Goal: Task Accomplishment & Management: Manage account settings

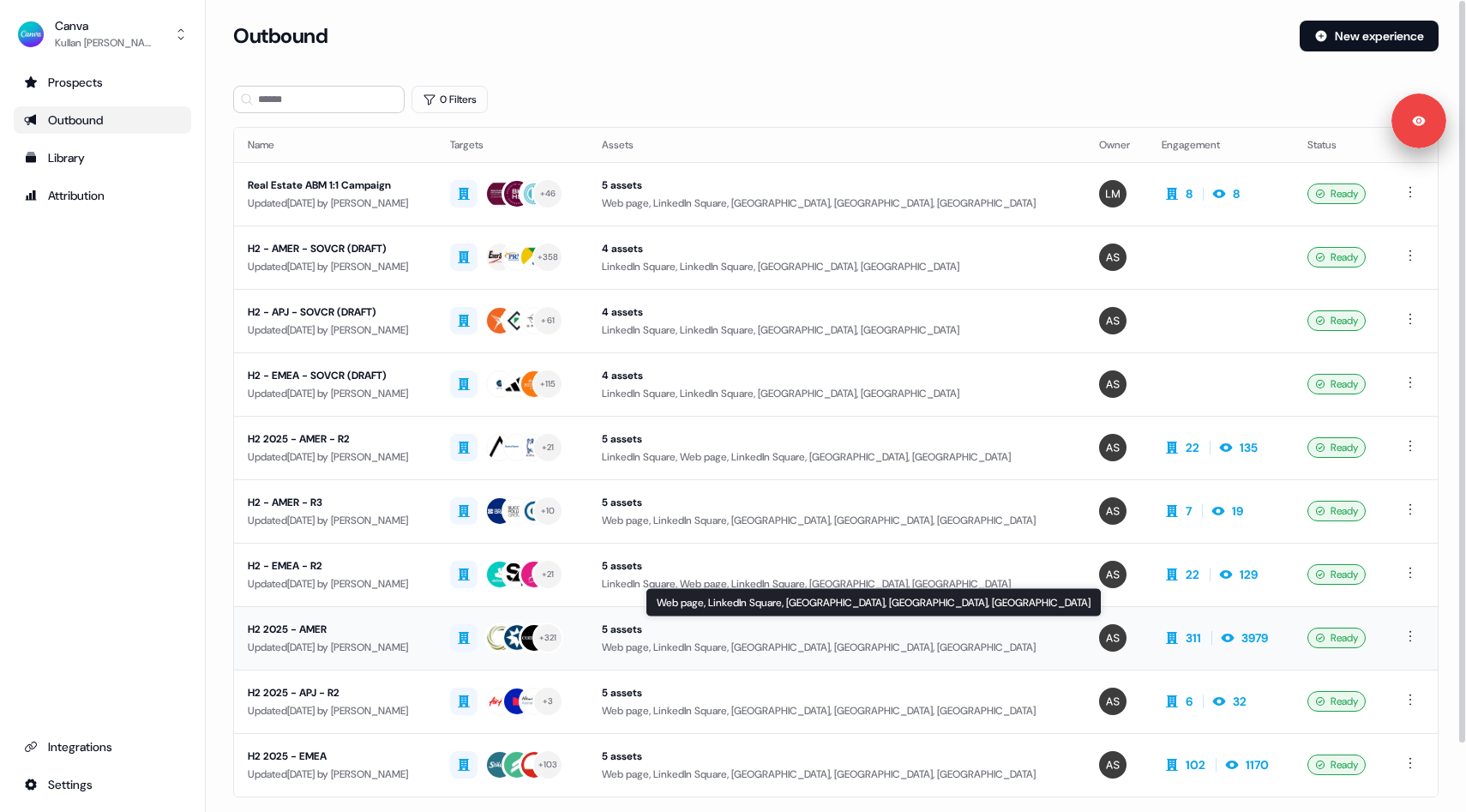
click at [783, 623] on div "5 assets" at bounding box center [837, 629] width 470 height 18
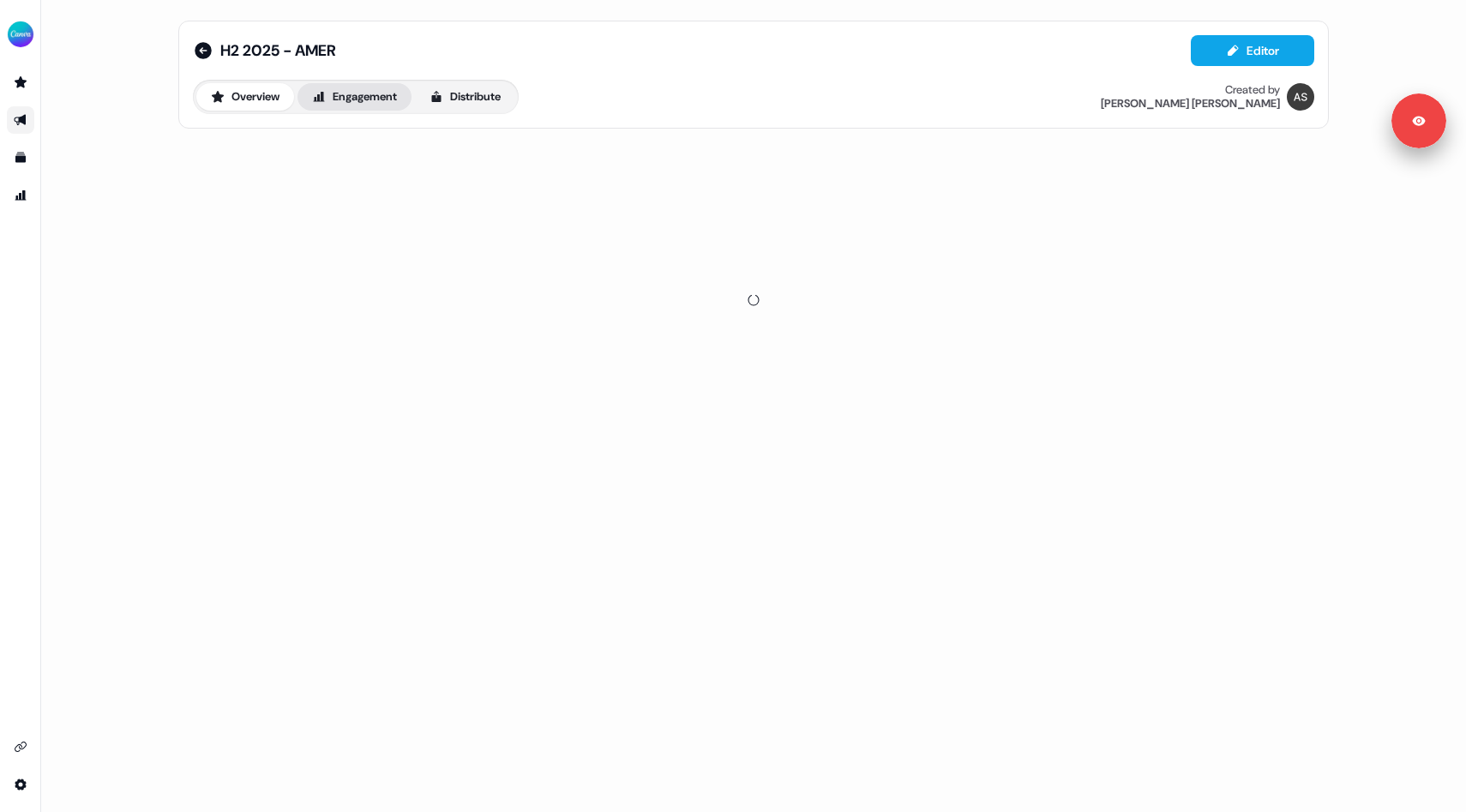
click at [386, 97] on button "Engagement" at bounding box center [354, 96] width 114 height 27
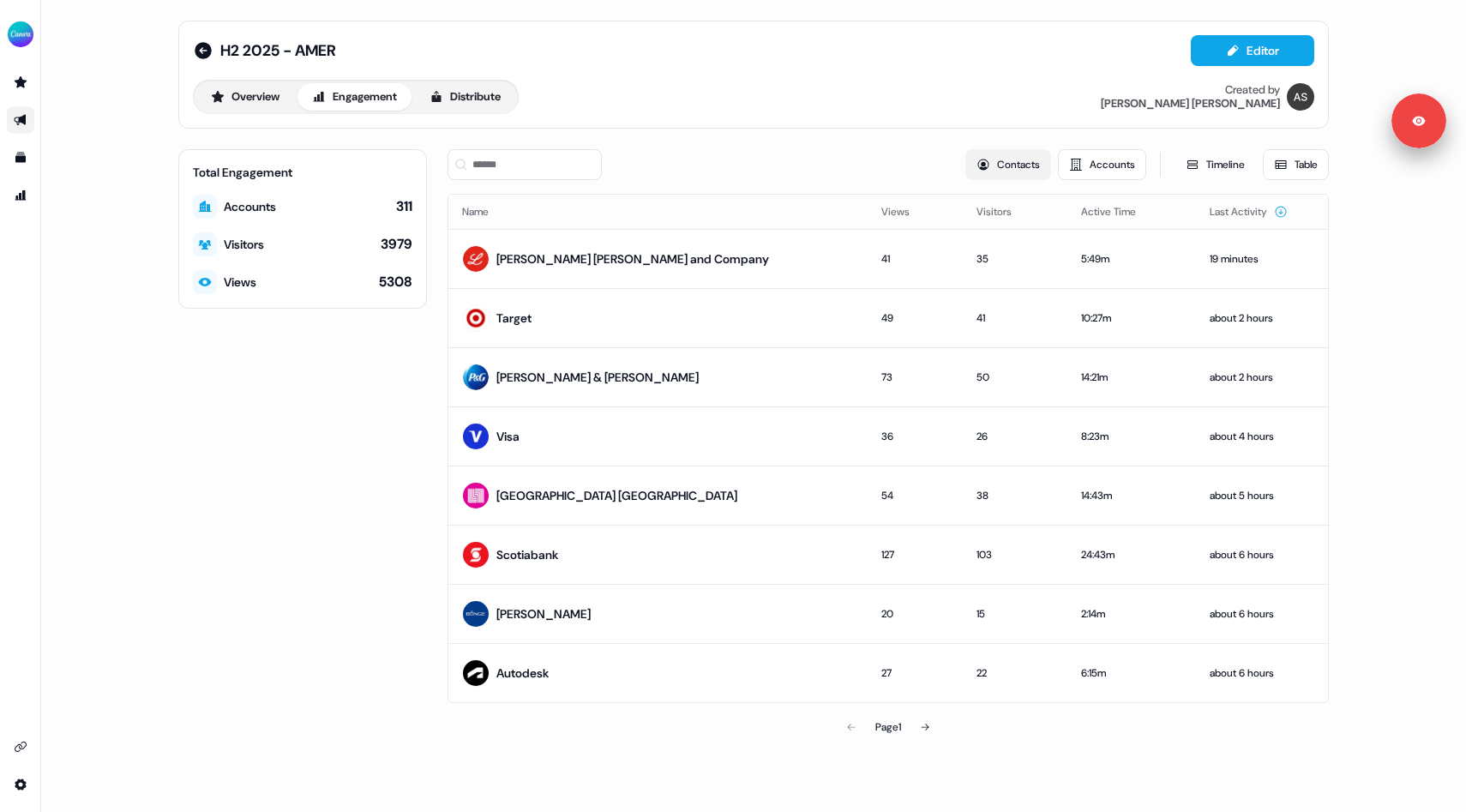
click at [1008, 170] on button "Contacts" at bounding box center [1008, 164] width 86 height 31
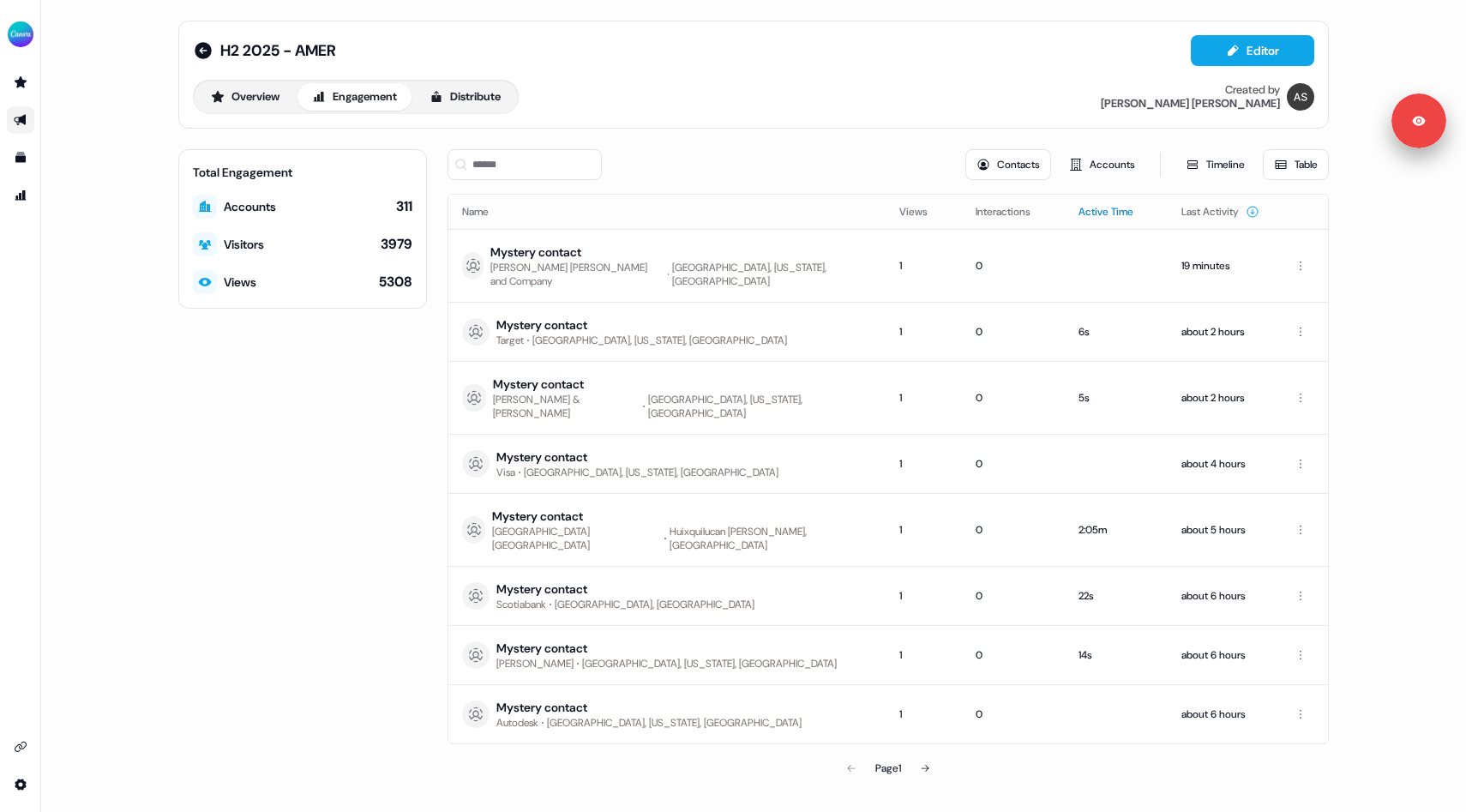
click at [1078, 208] on button "Active Time" at bounding box center [1116, 211] width 75 height 31
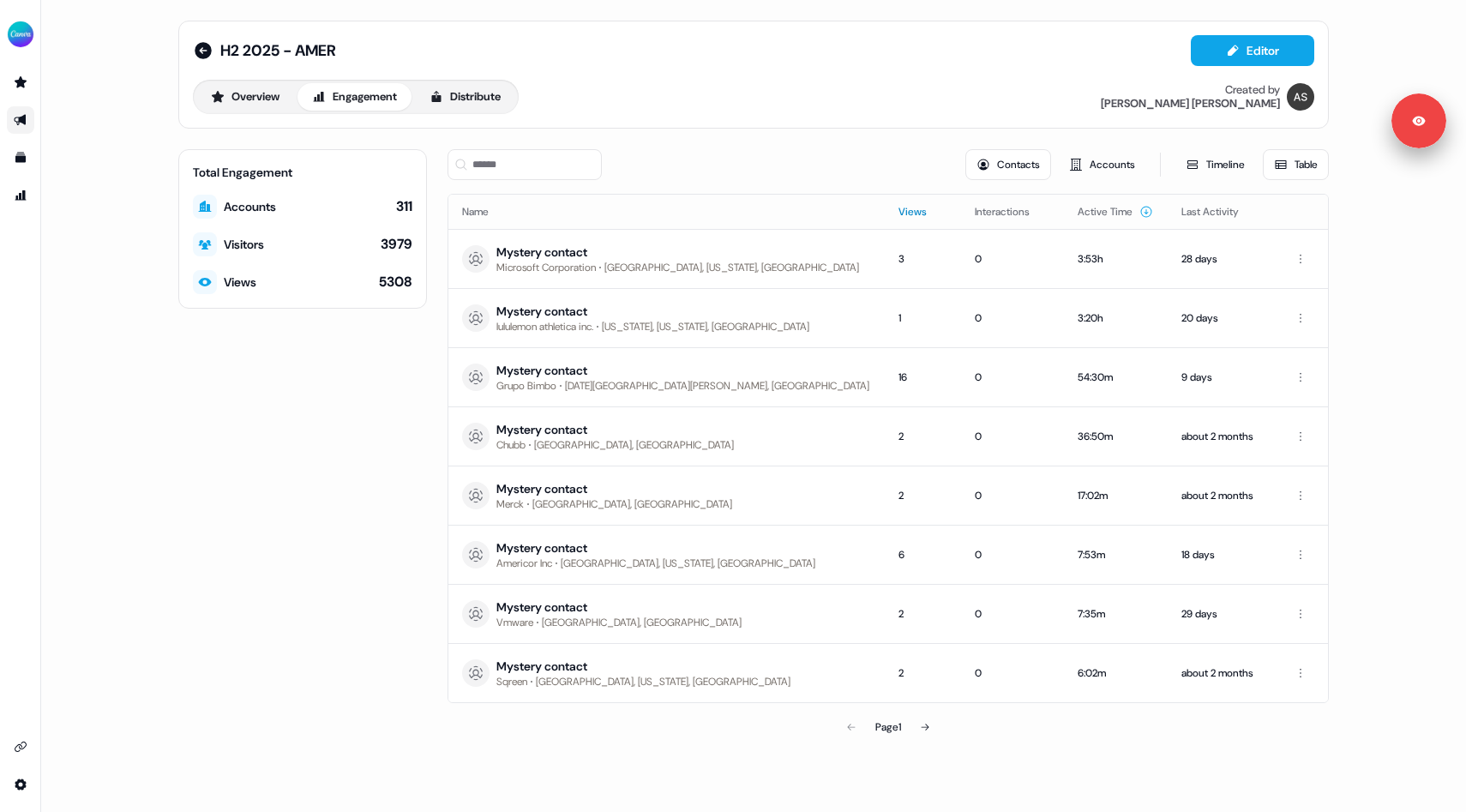
click at [898, 215] on button "Views" at bounding box center [922, 211] width 49 height 31
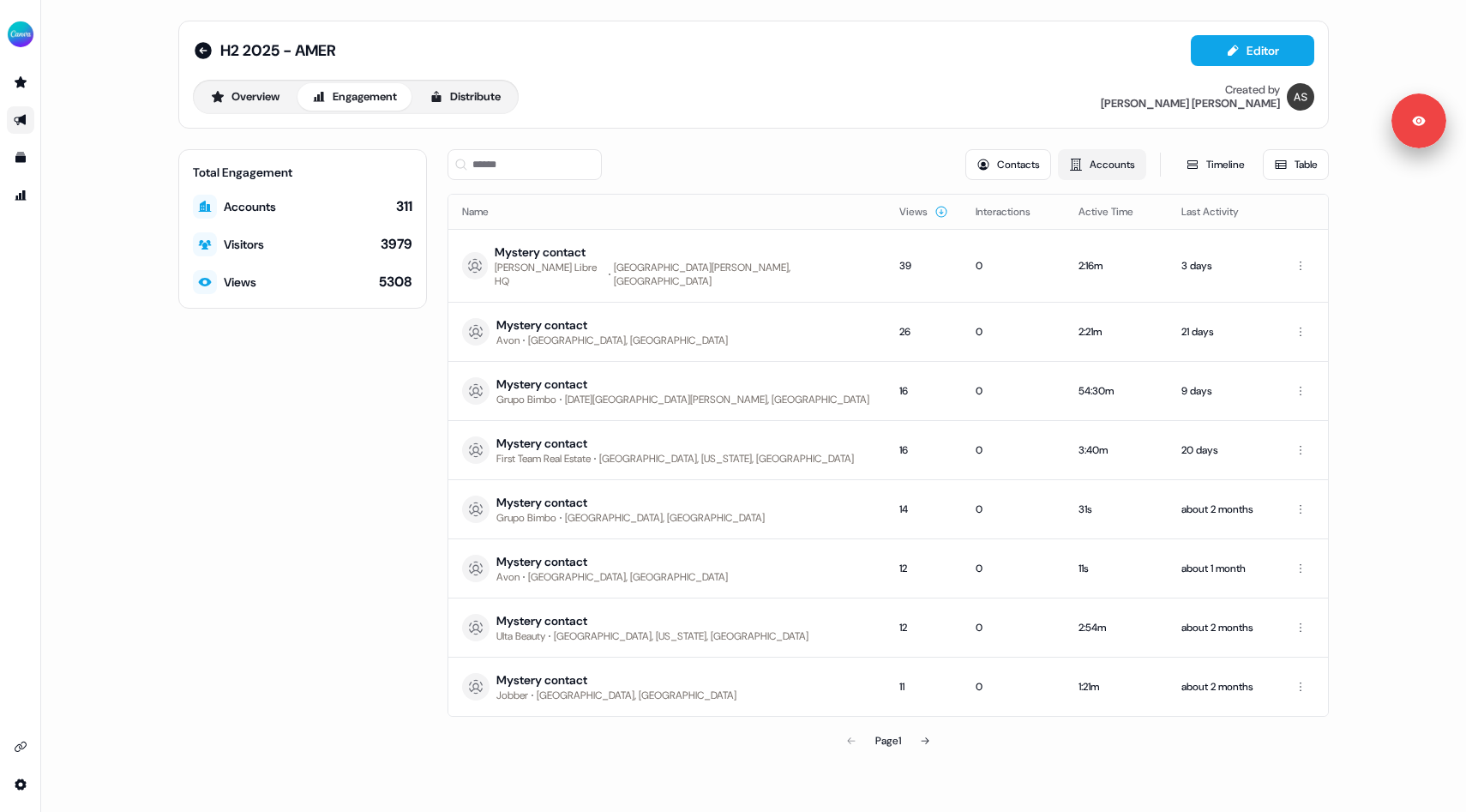
click at [1069, 166] on icon at bounding box center [1076, 164] width 14 height 14
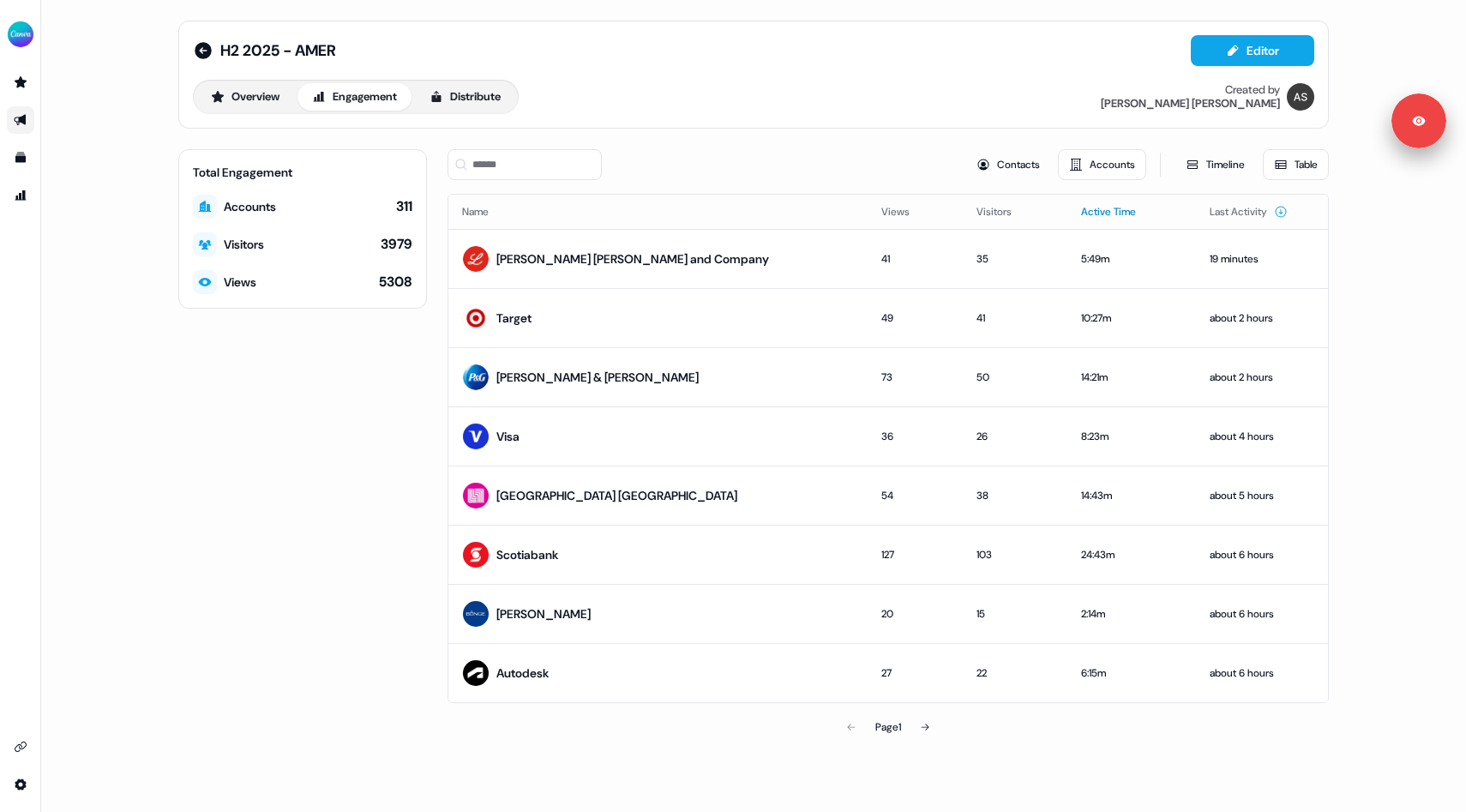
click at [1081, 210] on button "Active Time" at bounding box center [1119, 211] width 75 height 31
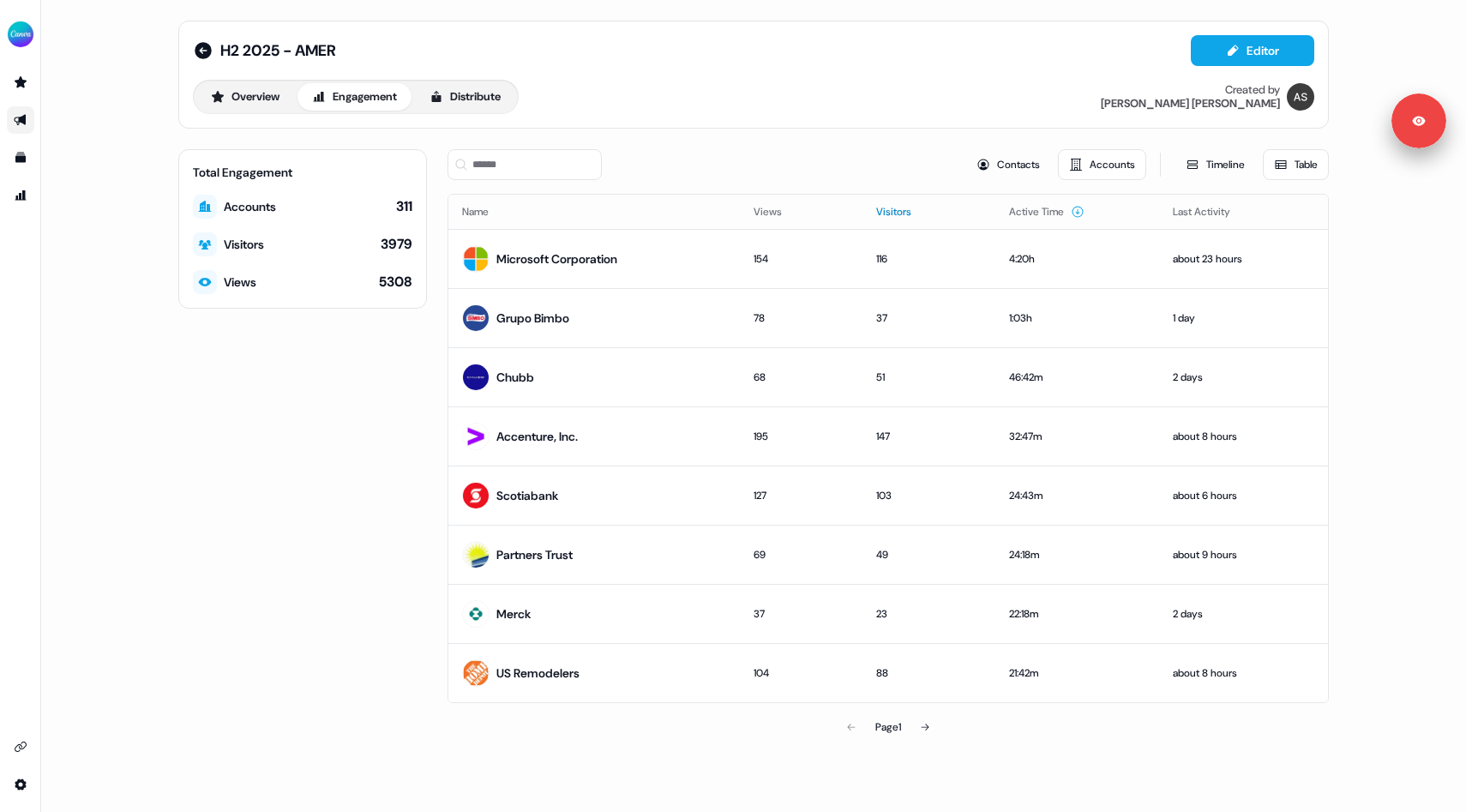
click at [873, 214] on th "Visitors" at bounding box center [929, 211] width 133 height 34
click at [780, 212] on button "Views" at bounding box center [778, 211] width 49 height 31
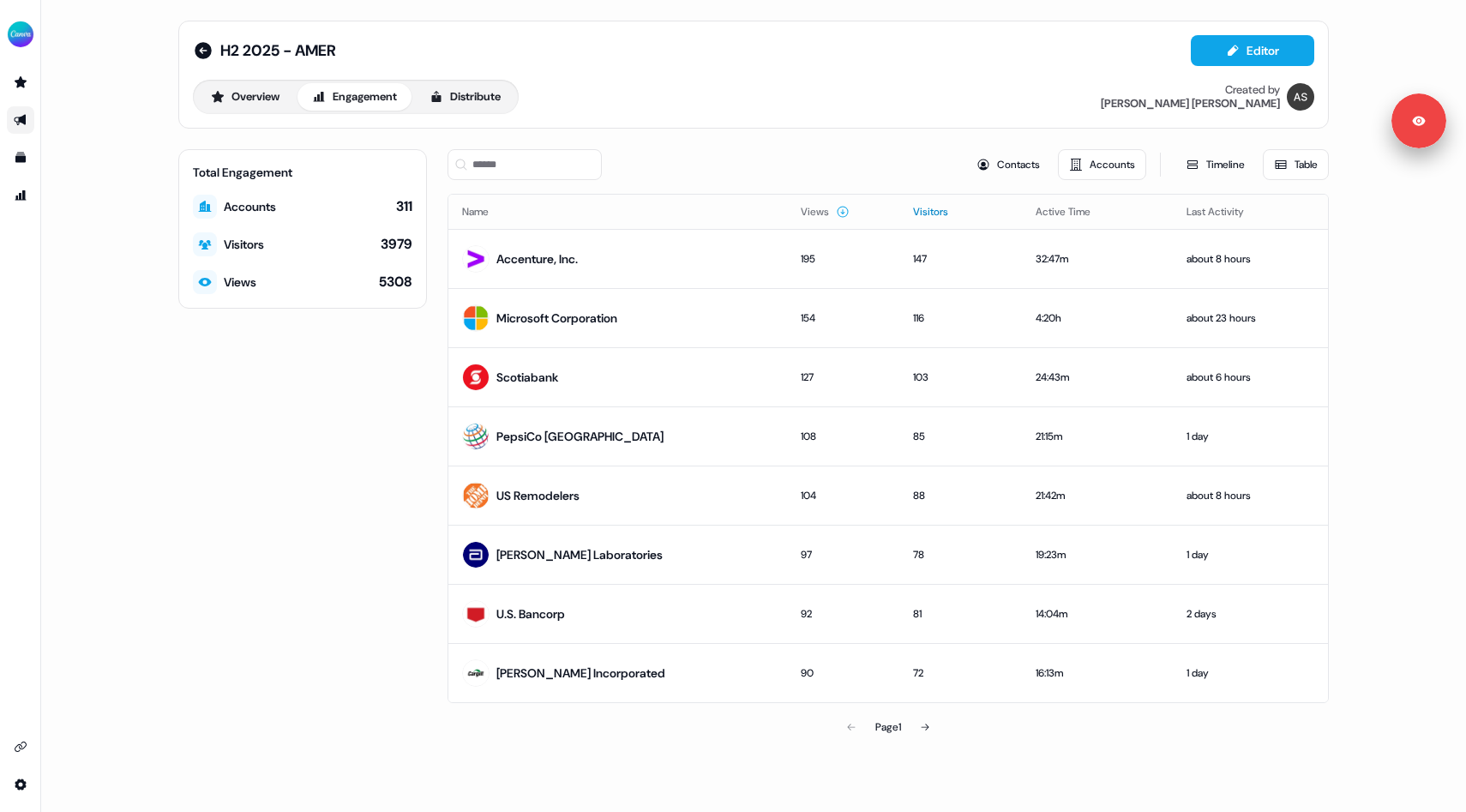
click at [913, 205] on button "Visitors" at bounding box center [941, 211] width 56 height 31
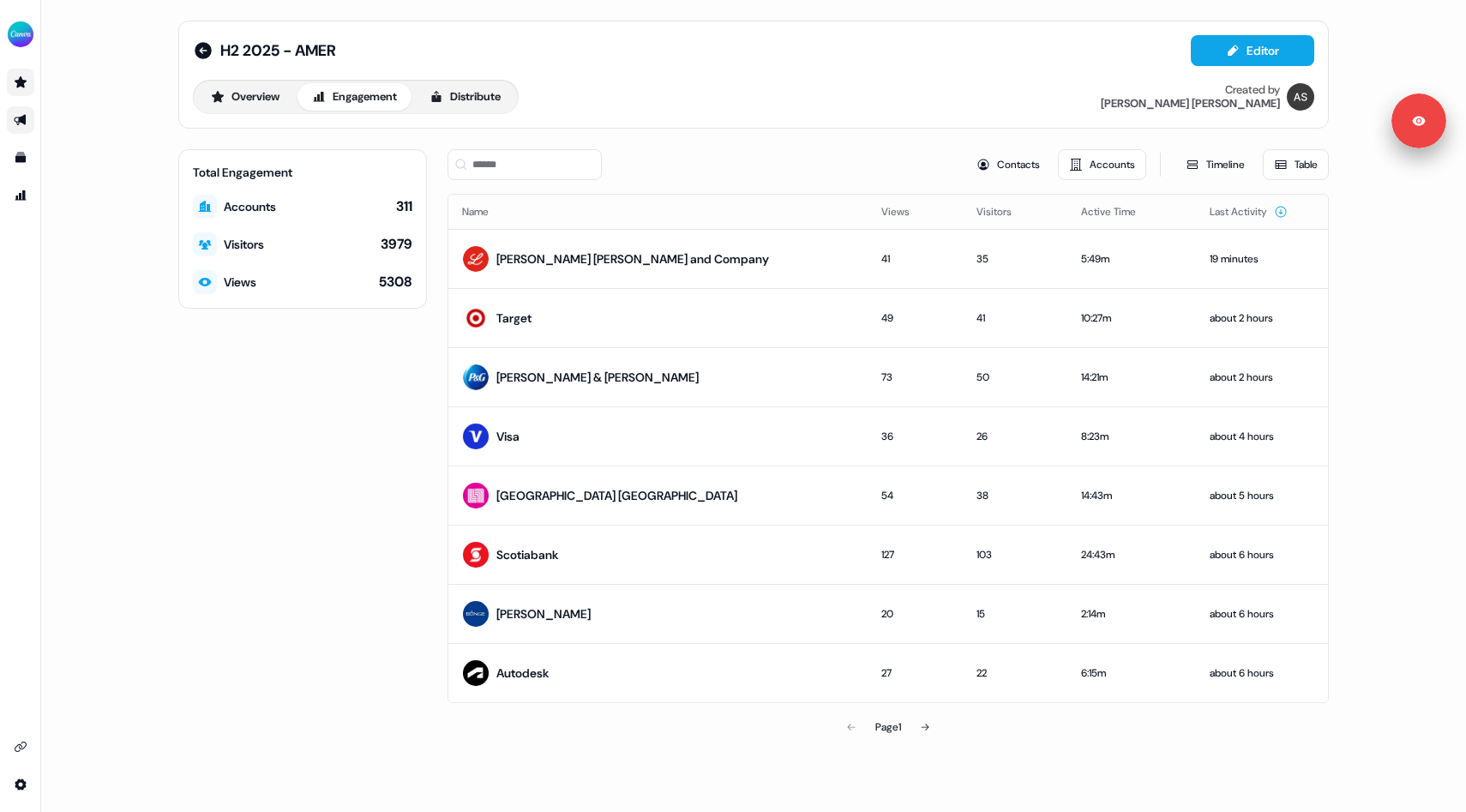
click at [18, 89] on link "Go to prospects" at bounding box center [20, 81] width 27 height 27
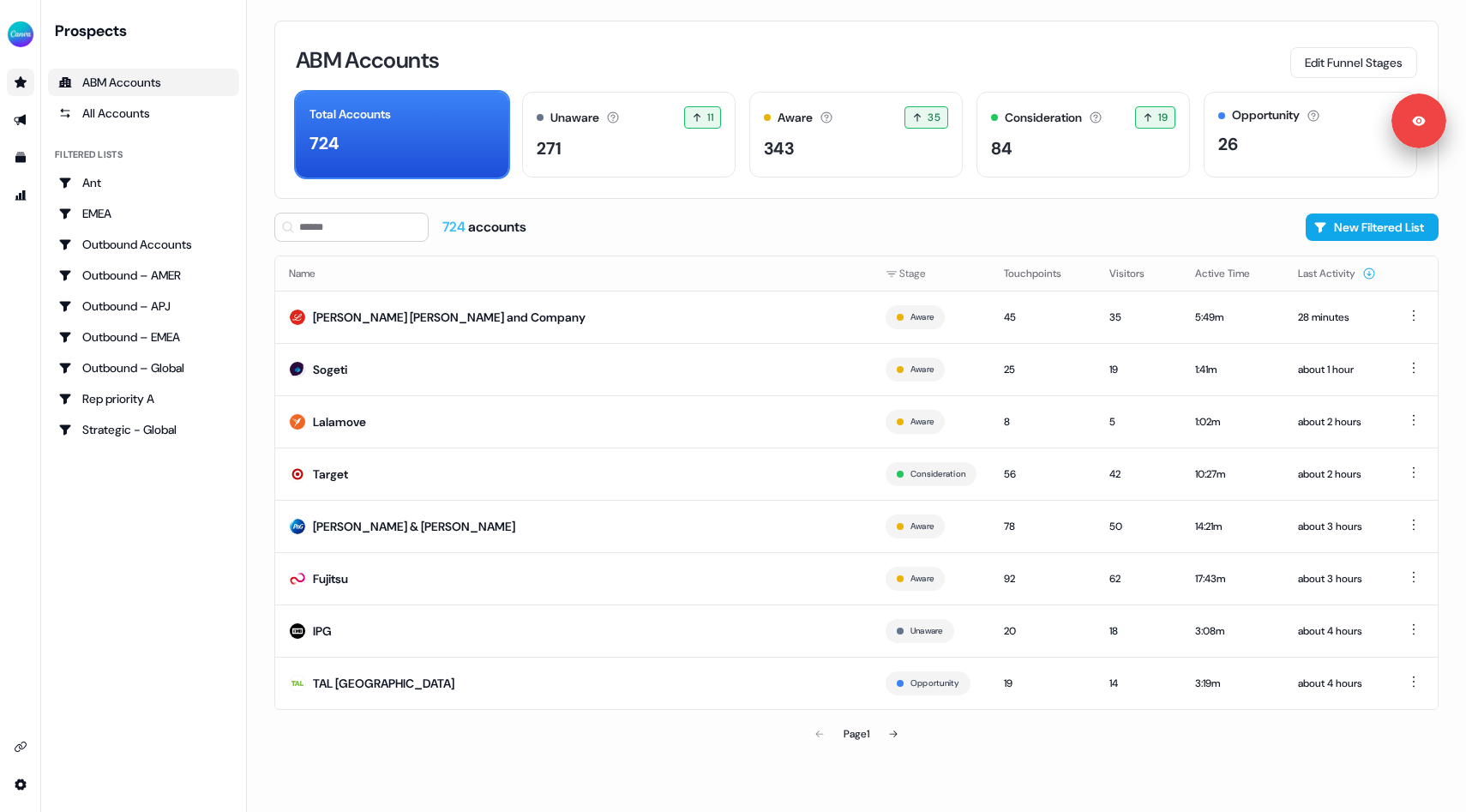
click at [19, 94] on link "Go to prospects" at bounding box center [20, 81] width 27 height 27
click at [18, 118] on icon "Go to outbound experience" at bounding box center [21, 120] width 14 height 14
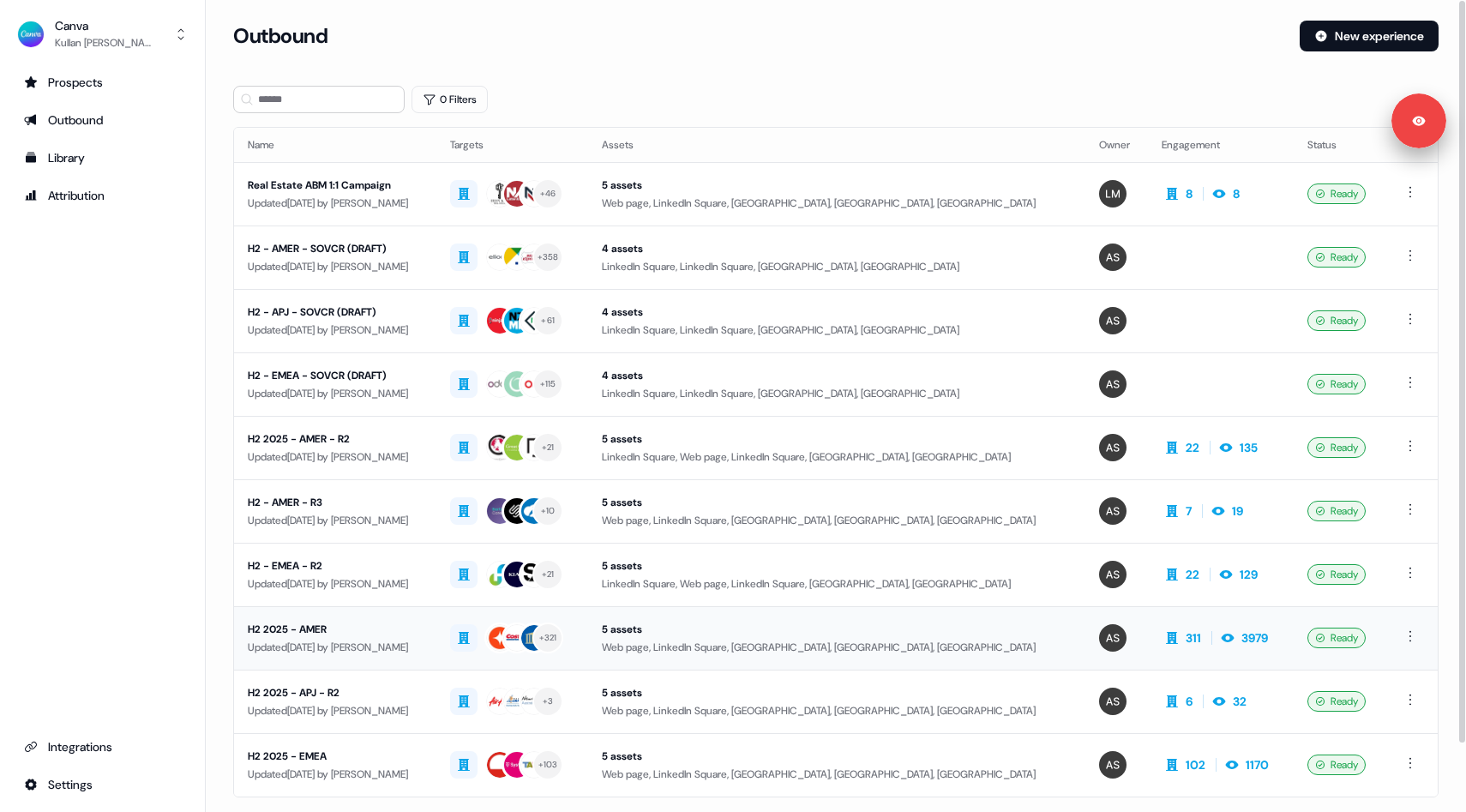
click at [437, 620] on td "H2 2025 - AMER Updated [DATE] by [PERSON_NAME]" at bounding box center [334, 637] width 202 height 63
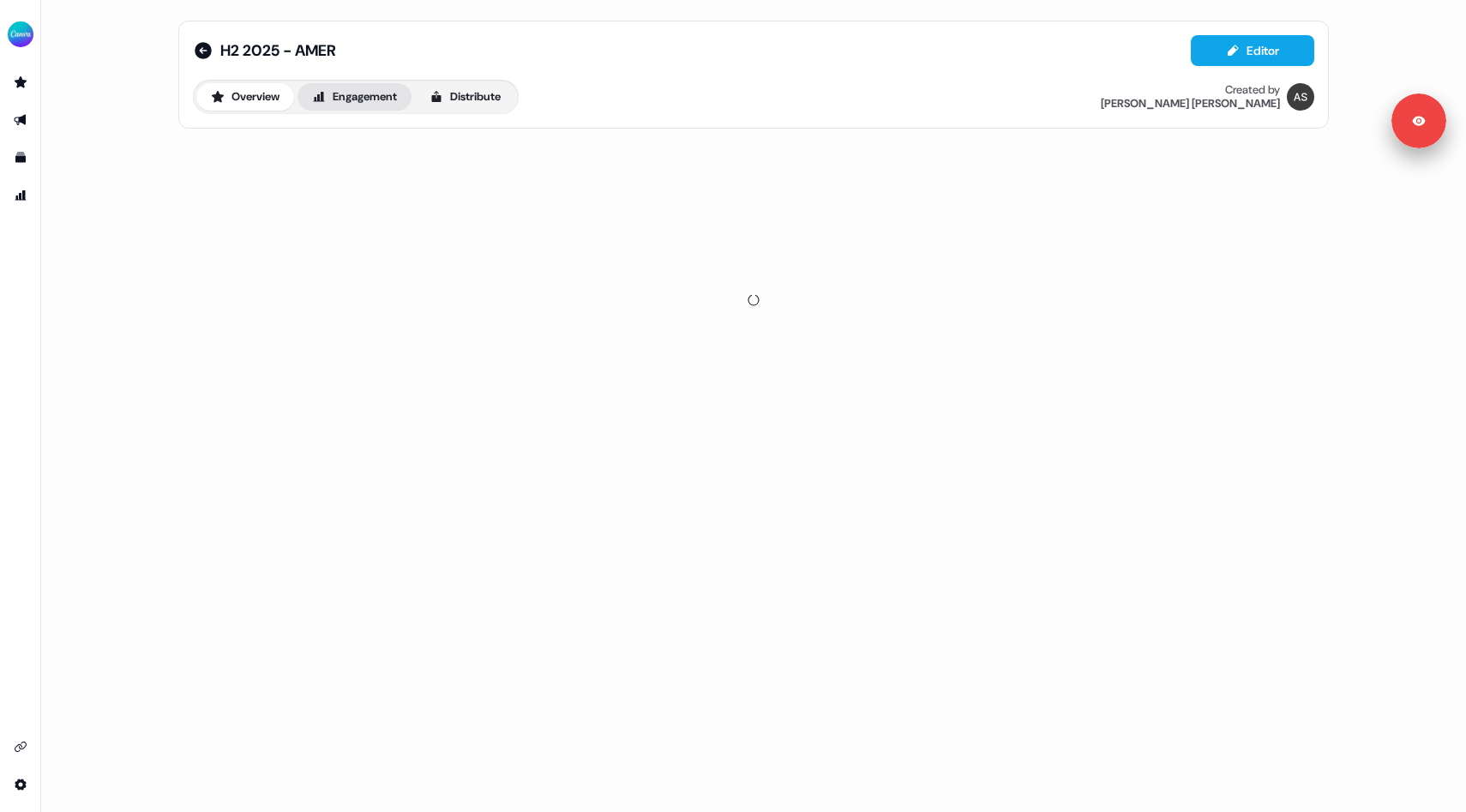
click at [351, 92] on button "Engagement" at bounding box center [354, 96] width 114 height 27
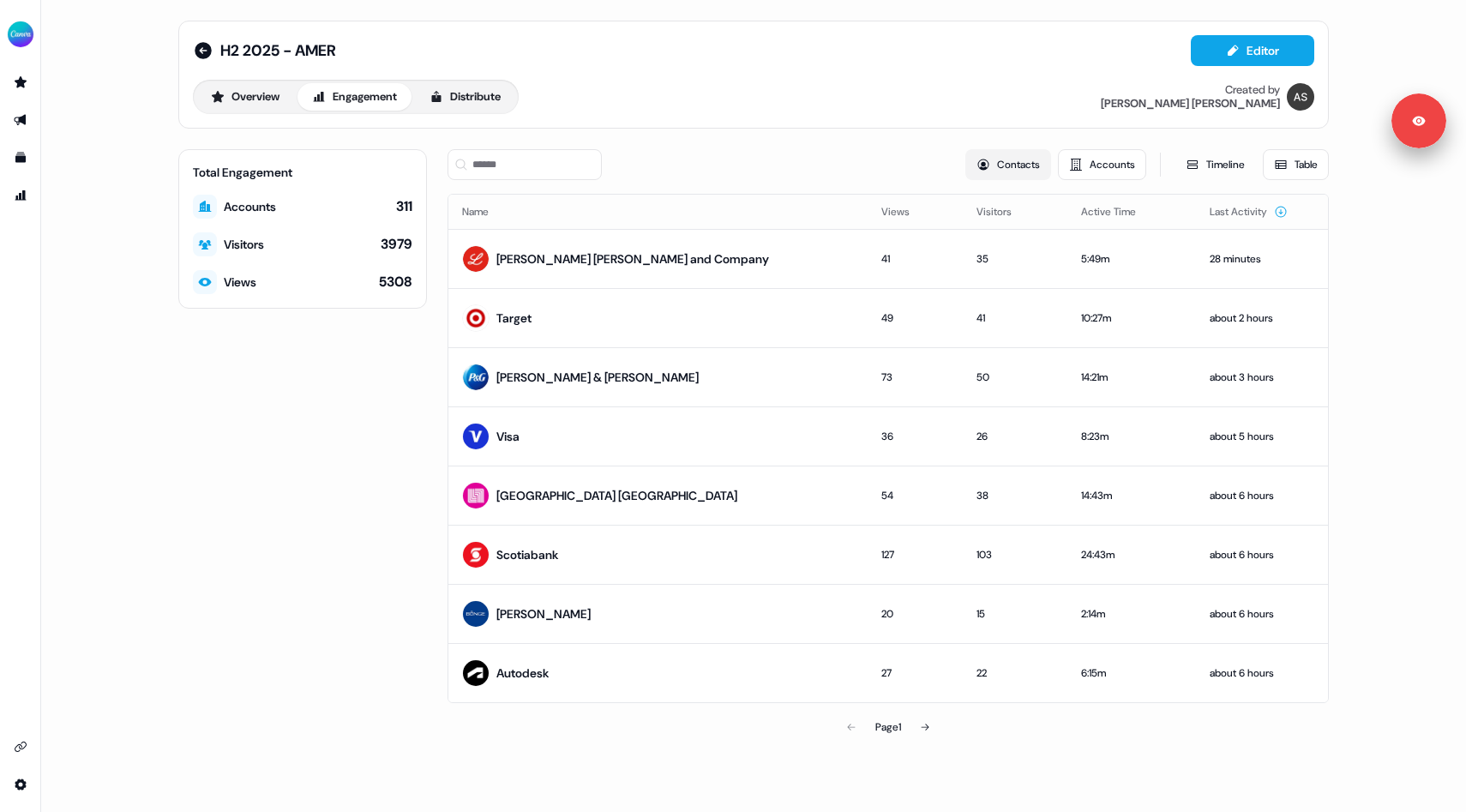
click at [1022, 164] on button "Contacts" at bounding box center [1008, 164] width 86 height 31
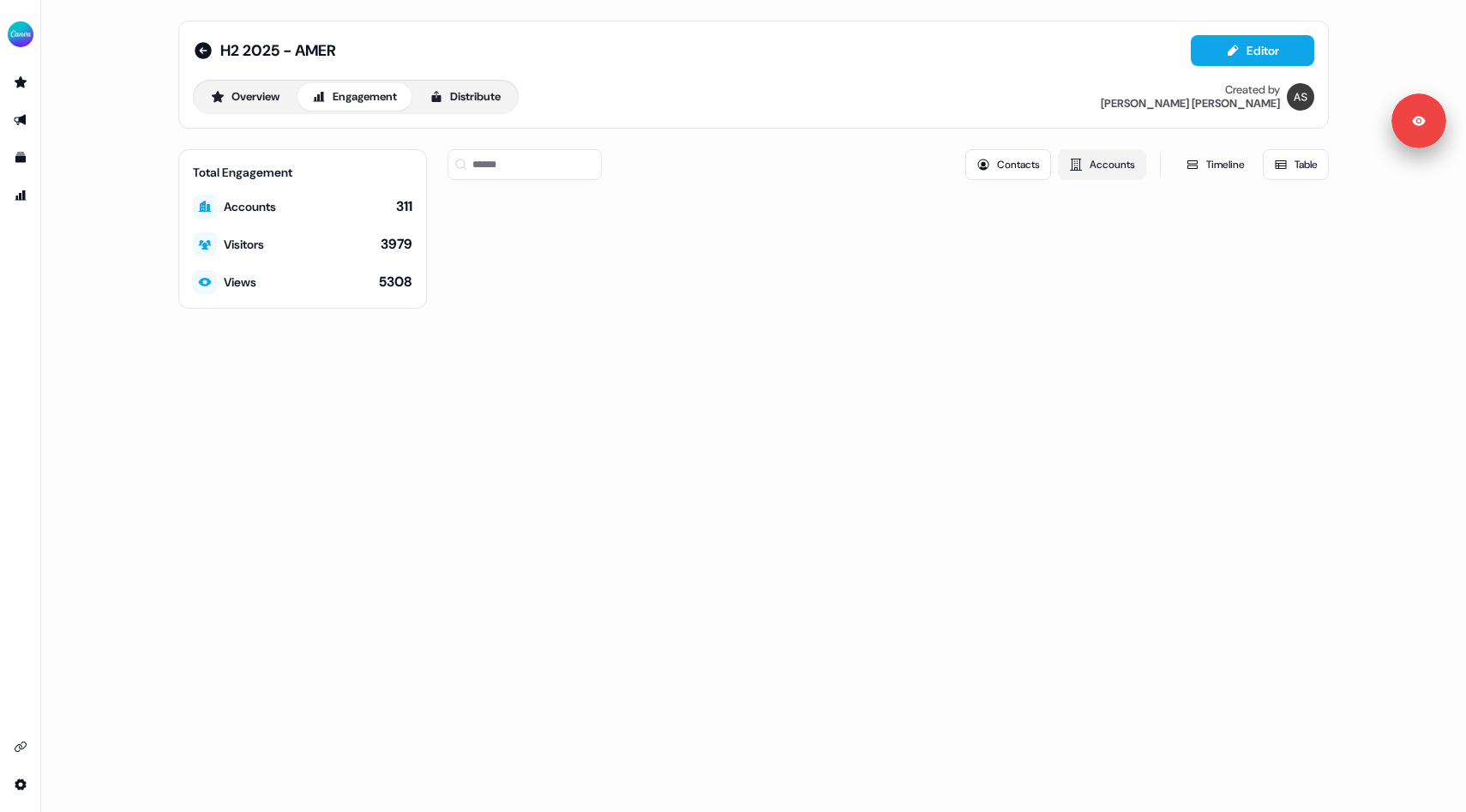
click at [1084, 170] on button "Accounts" at bounding box center [1102, 164] width 88 height 31
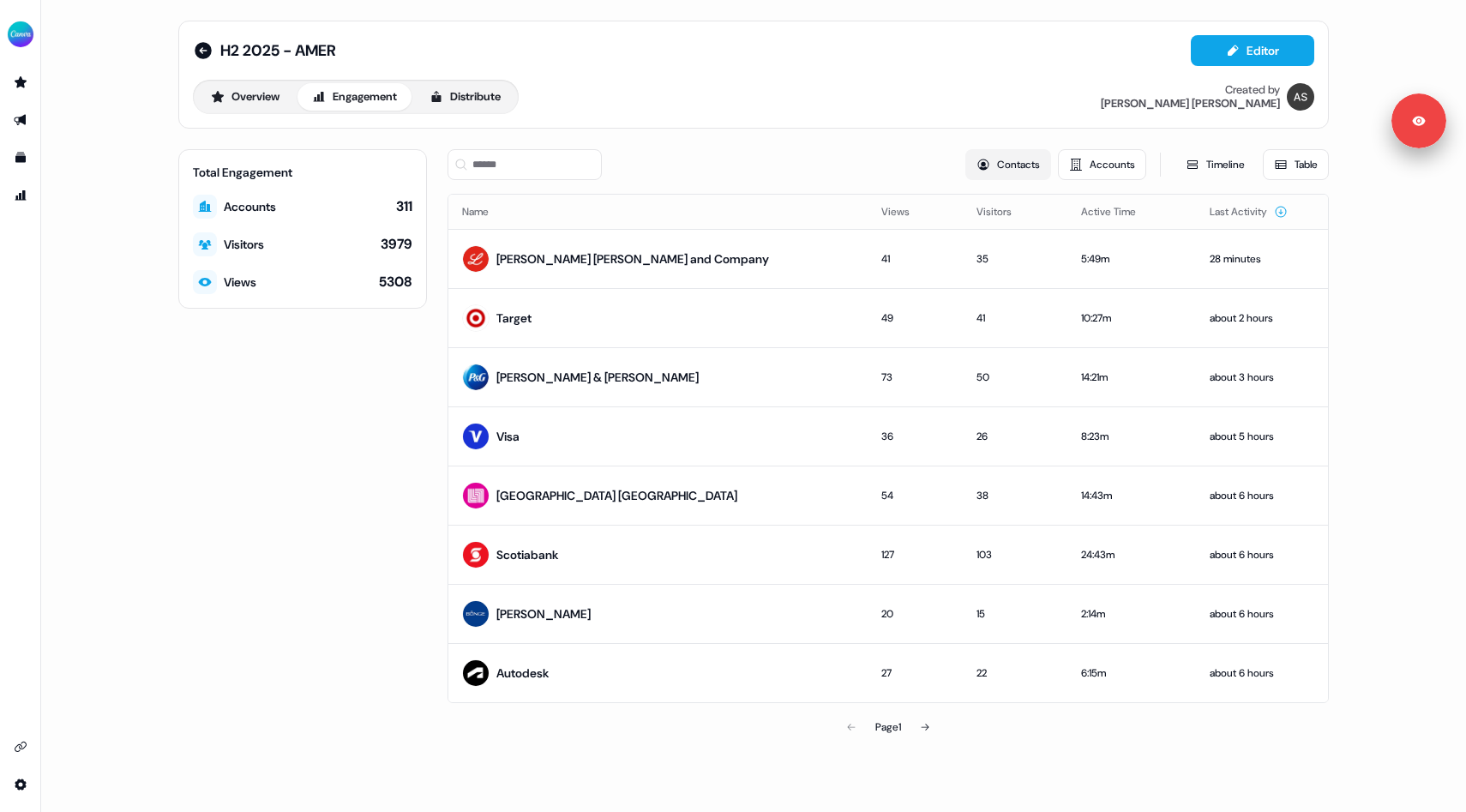
click at [1025, 169] on button "Contacts" at bounding box center [1008, 164] width 86 height 31
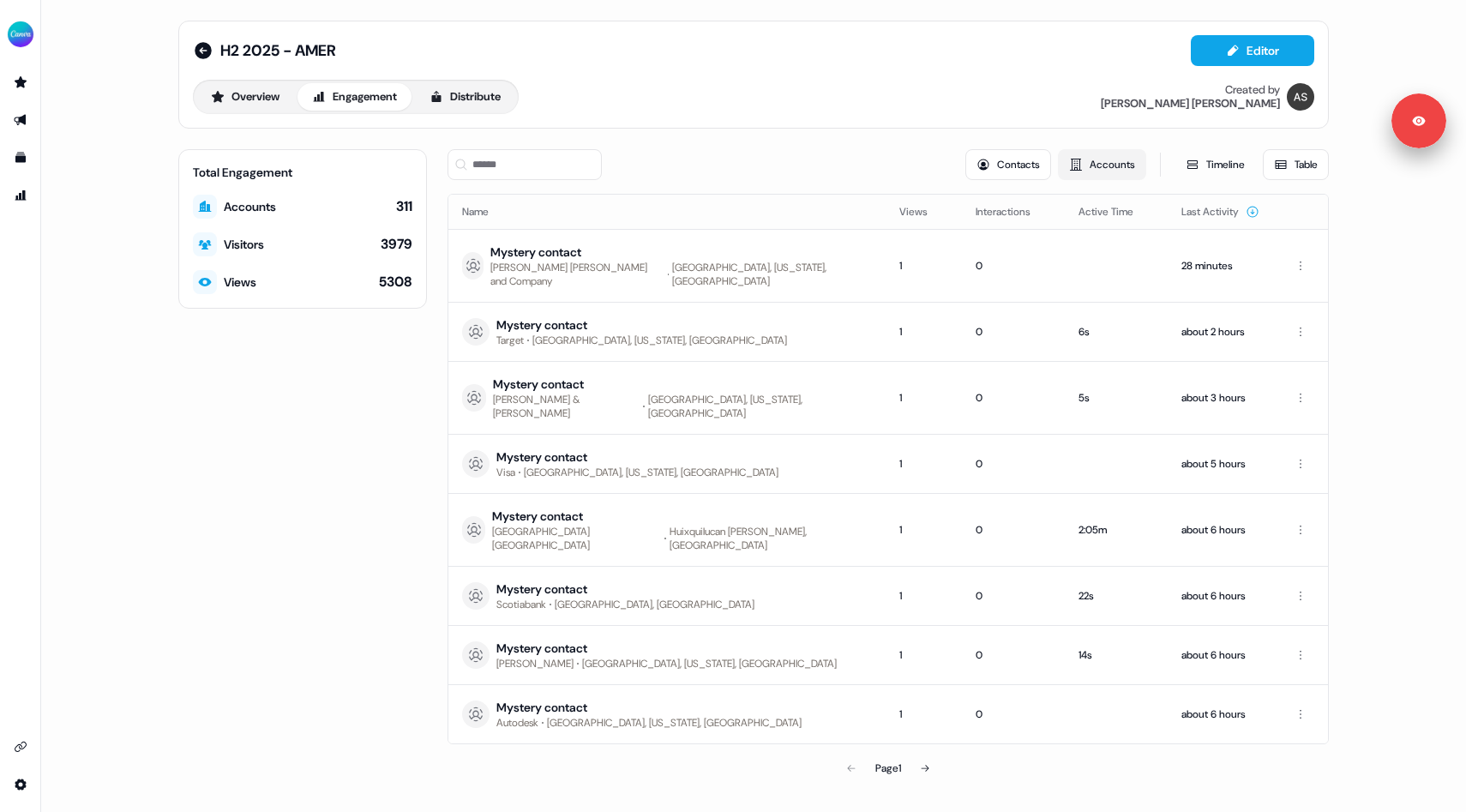
click at [1073, 167] on icon at bounding box center [1076, 164] width 12 height 12
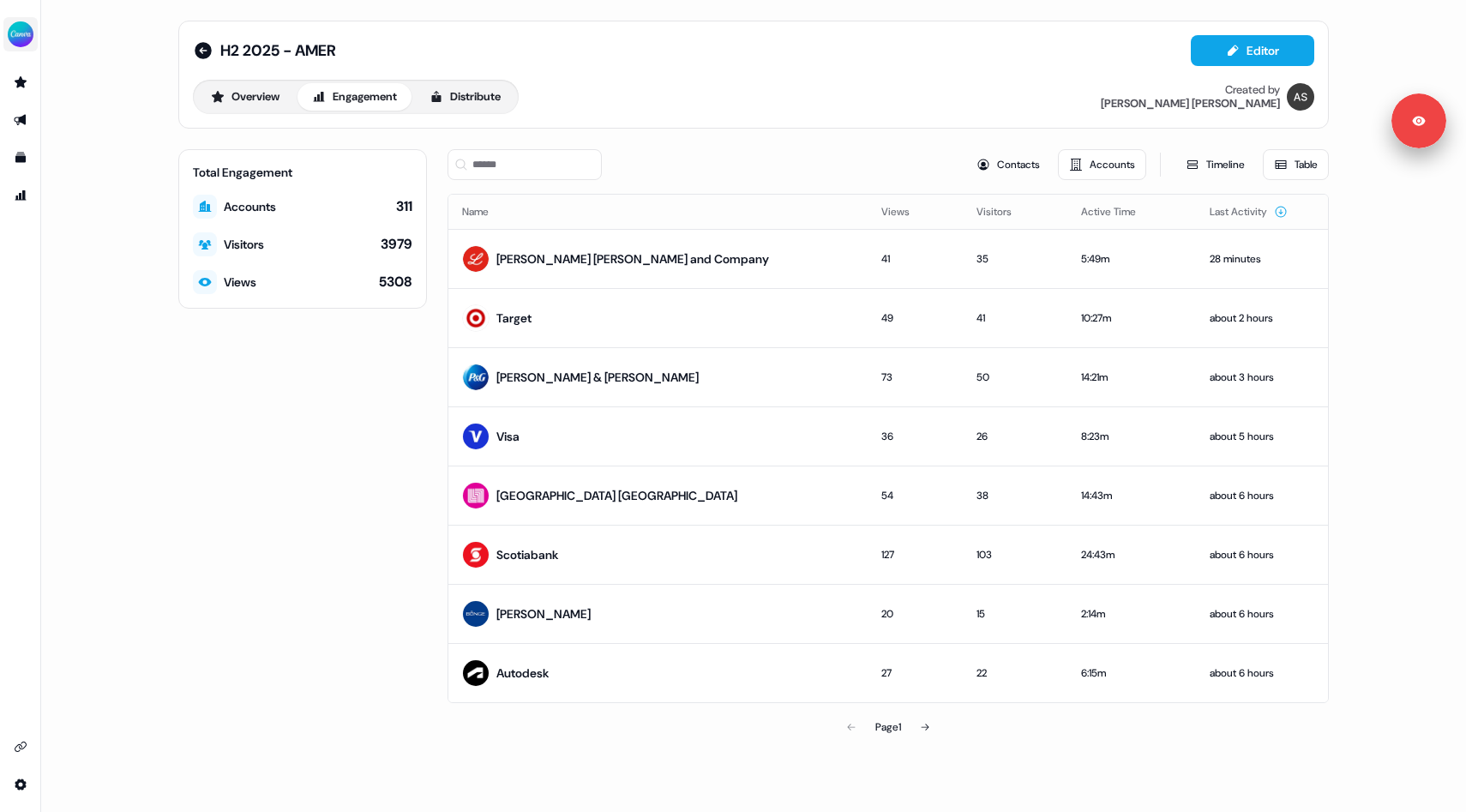
click at [15, 36] on img "side nav menu" at bounding box center [20, 34] width 27 height 27
click at [74, 136] on div "Logout" at bounding box center [88, 142] width 163 height 31
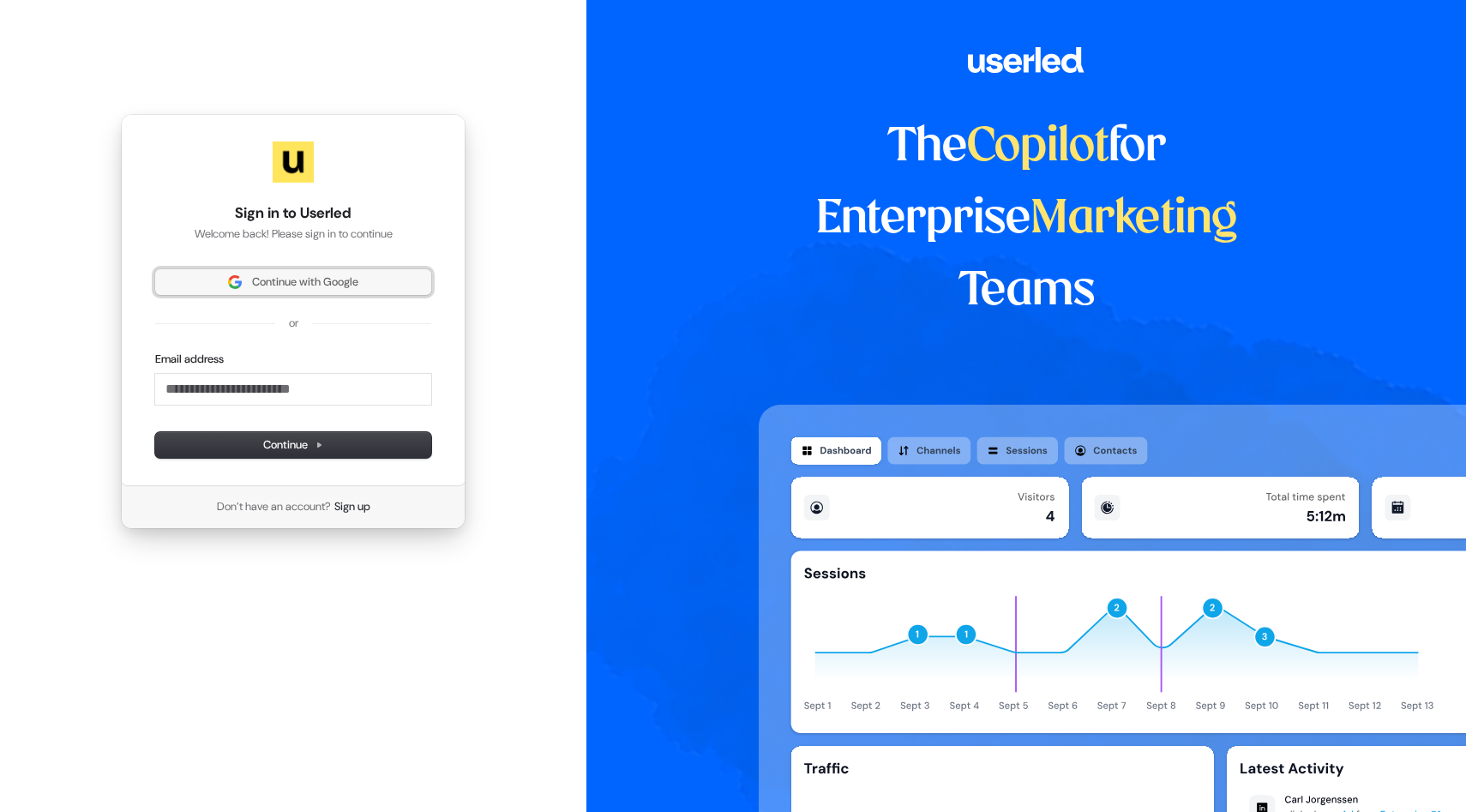
click at [340, 284] on span "Continue with Google" at bounding box center [305, 282] width 106 height 16
